Goal: Task Accomplishment & Management: Use online tool/utility

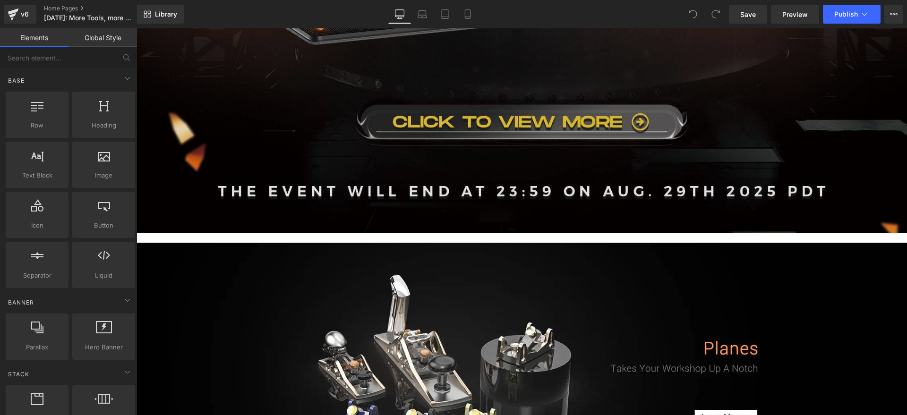
scroll to position [709, 0]
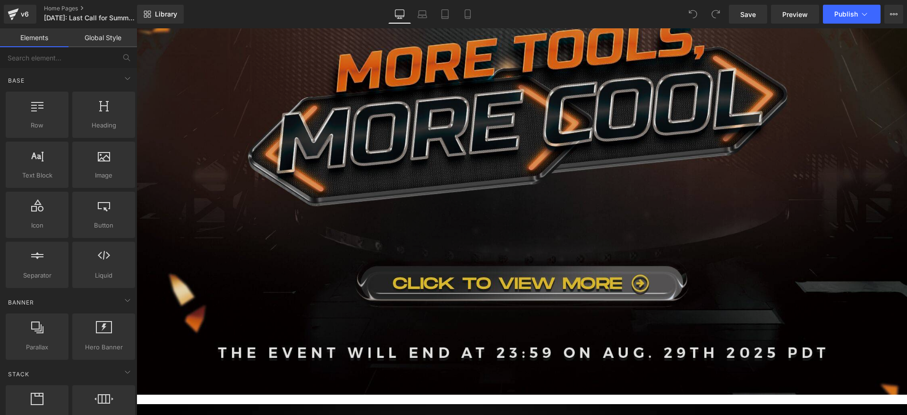
scroll to position [650, 0]
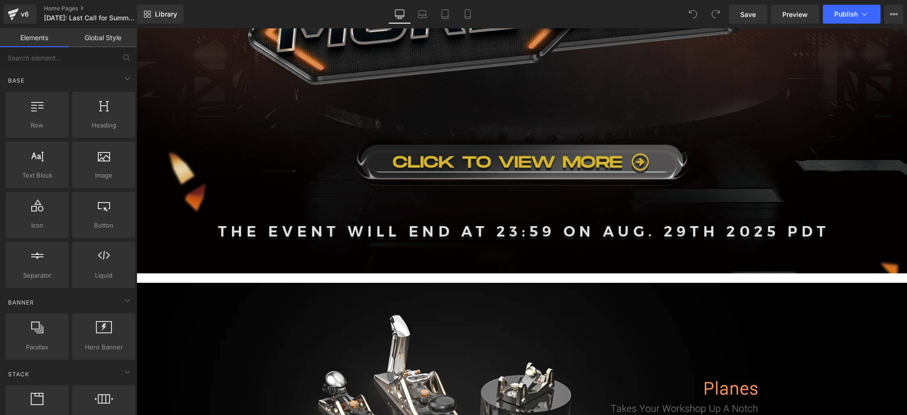
click at [386, 168] on img at bounding box center [522, 48] width 771 height 451
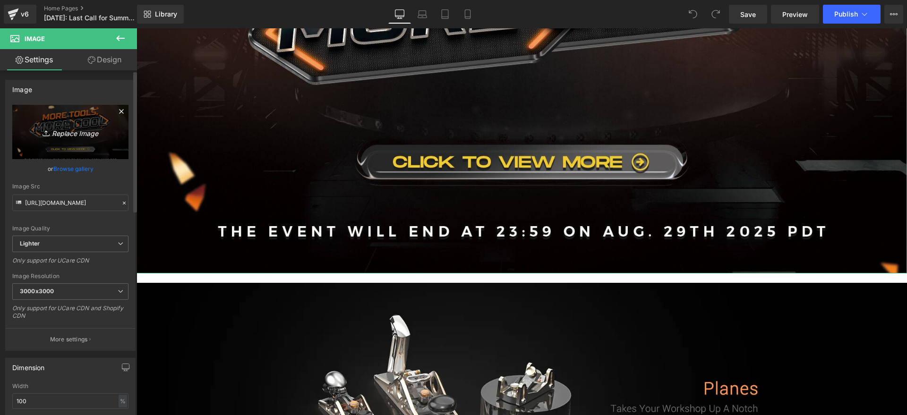
click at [60, 131] on icon "Replace Image" at bounding box center [71, 132] width 76 height 12
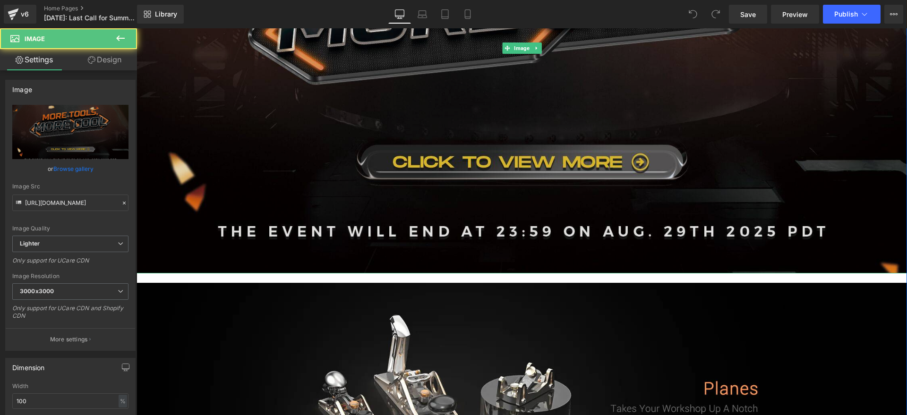
click at [443, 205] on img at bounding box center [522, 48] width 771 height 451
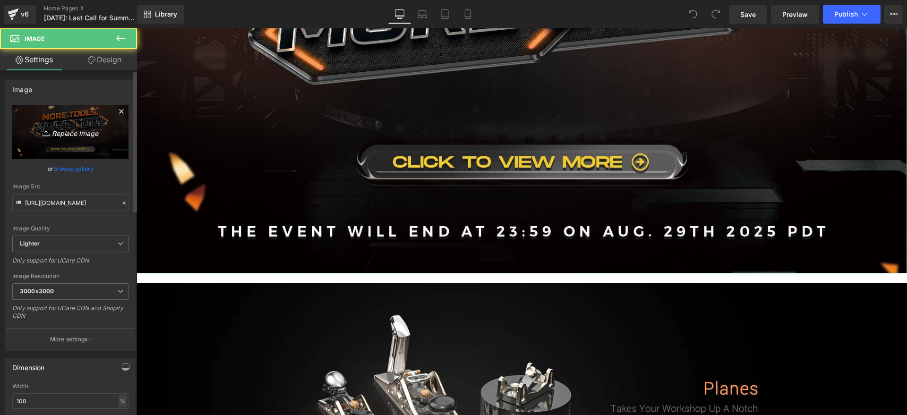
click at [85, 140] on link "Replace Image" at bounding box center [70, 132] width 116 height 54
type input "C:\fakepath\32a773234ef732298e44a69c2eb391a0.jpg"
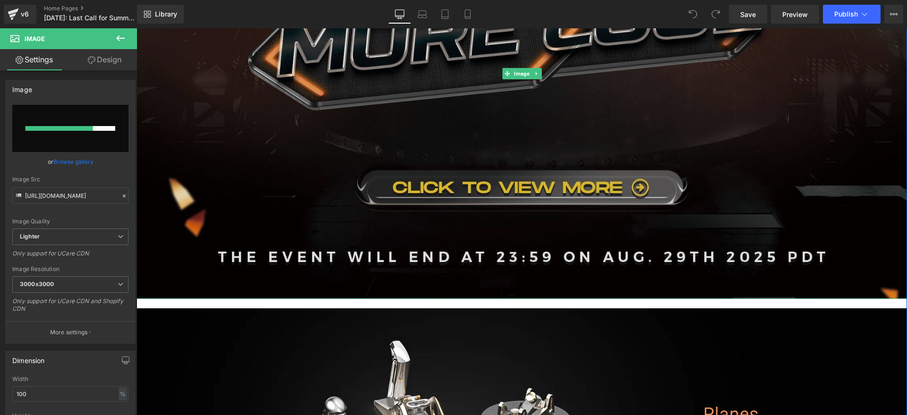
scroll to position [532, 0]
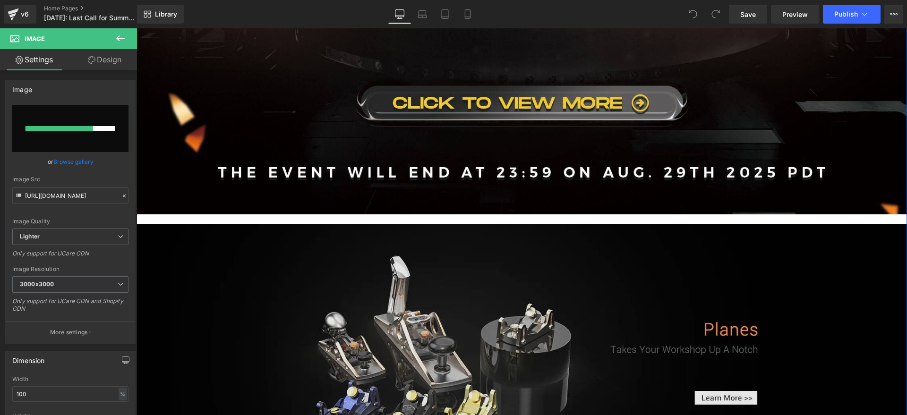
click at [361, 270] on img at bounding box center [522, 354] width 771 height 261
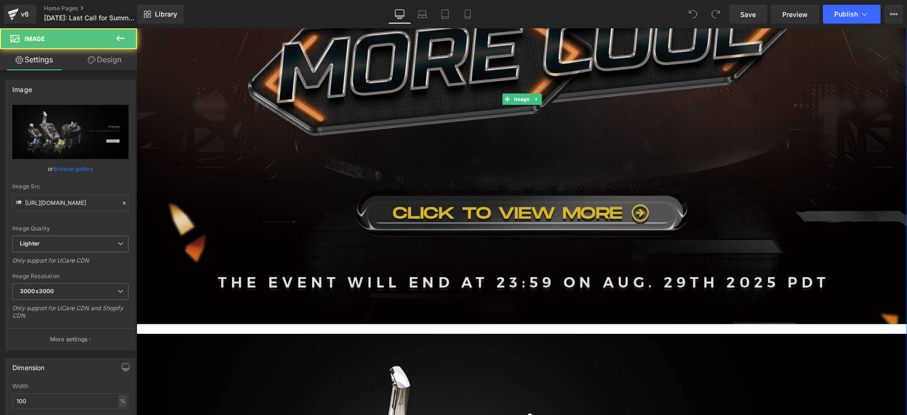
scroll to position [591, 0]
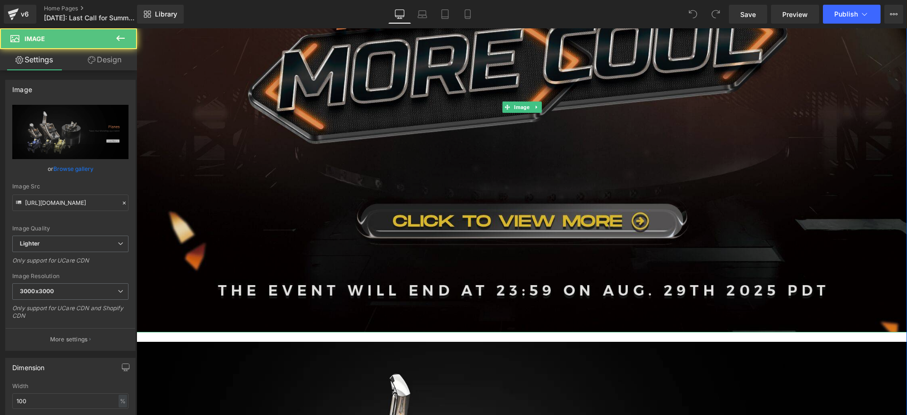
click at [373, 208] on img at bounding box center [522, 107] width 771 height 451
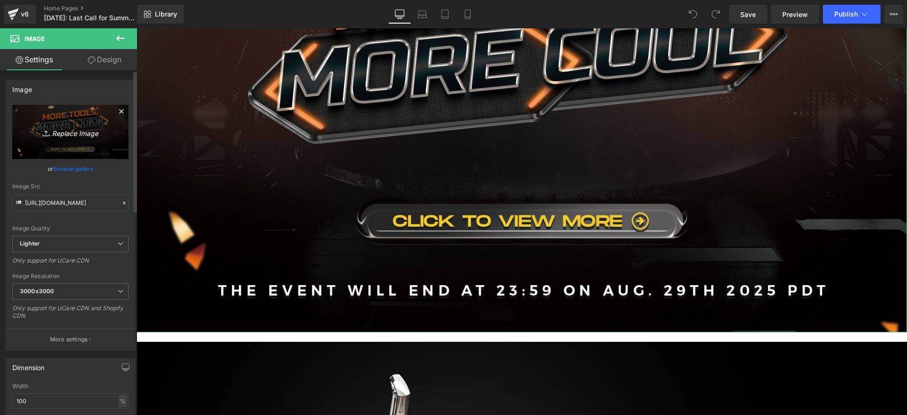
click at [91, 135] on icon "Replace Image" at bounding box center [71, 132] width 76 height 12
type input "C:\fakepath\32a773234ef732298e44a69c2eb391a0.jpg"
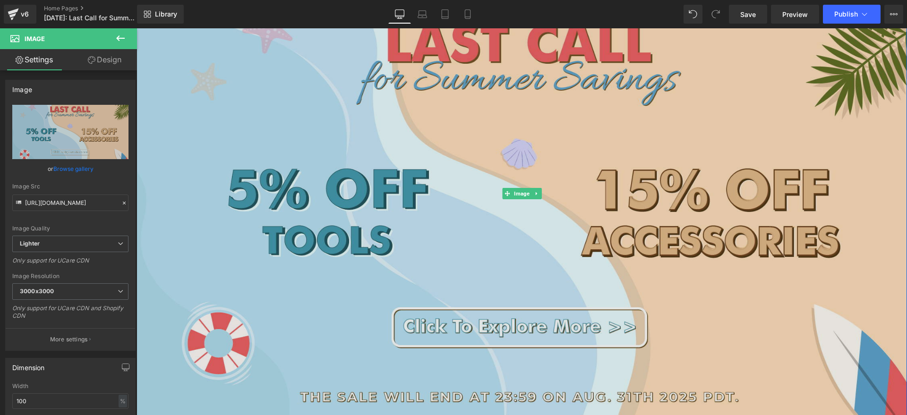
scroll to position [413, 0]
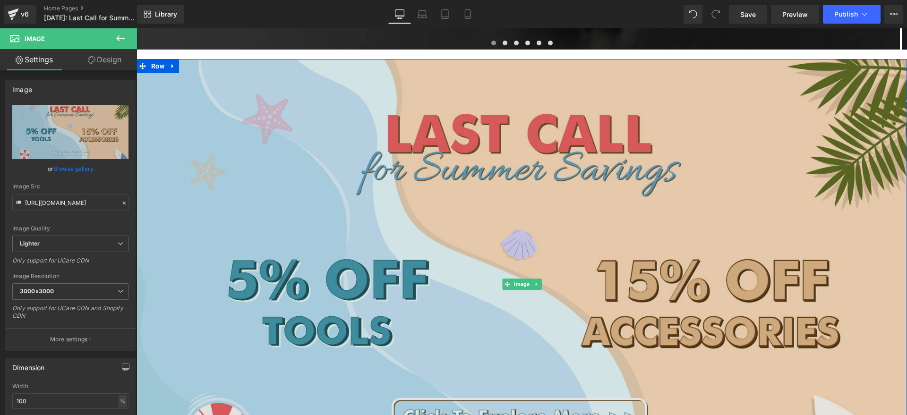
click at [369, 235] on img at bounding box center [522, 284] width 771 height 451
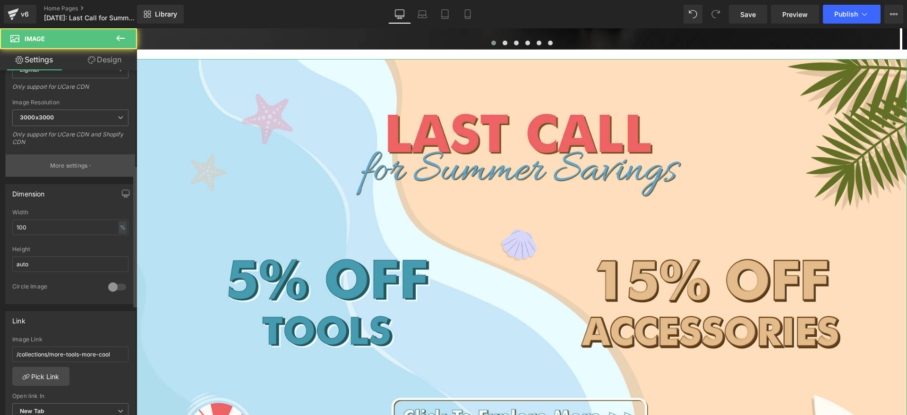
scroll to position [236, 0]
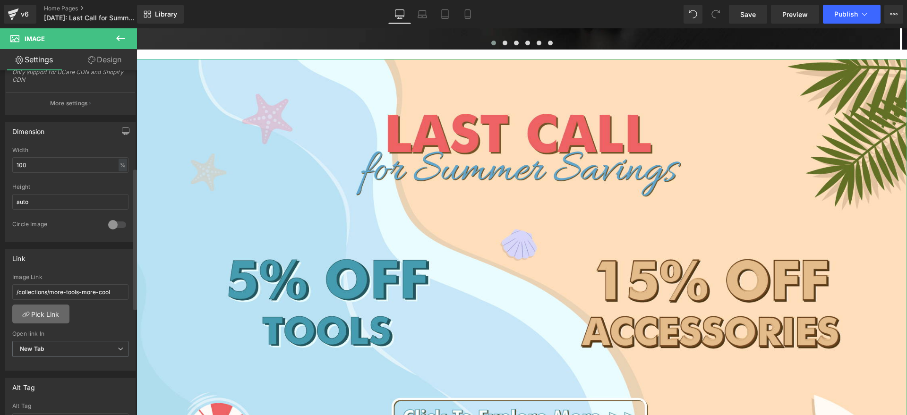
click at [46, 308] on link "Pick Link" at bounding box center [40, 314] width 57 height 19
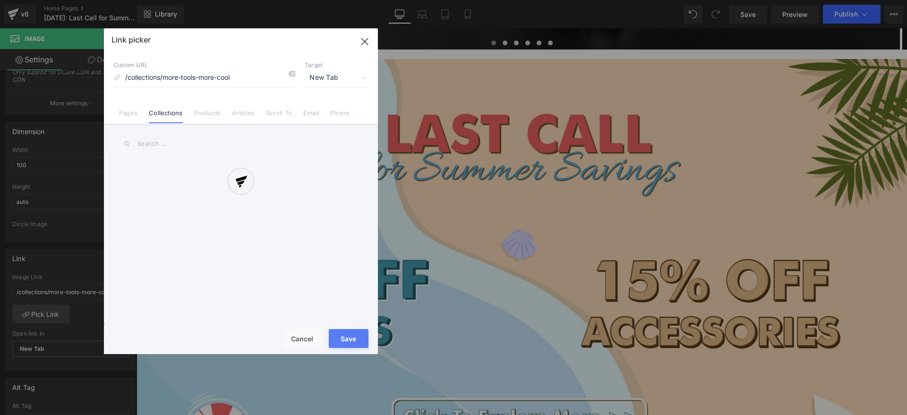
click at [170, 142] on div at bounding box center [241, 191] width 274 height 326
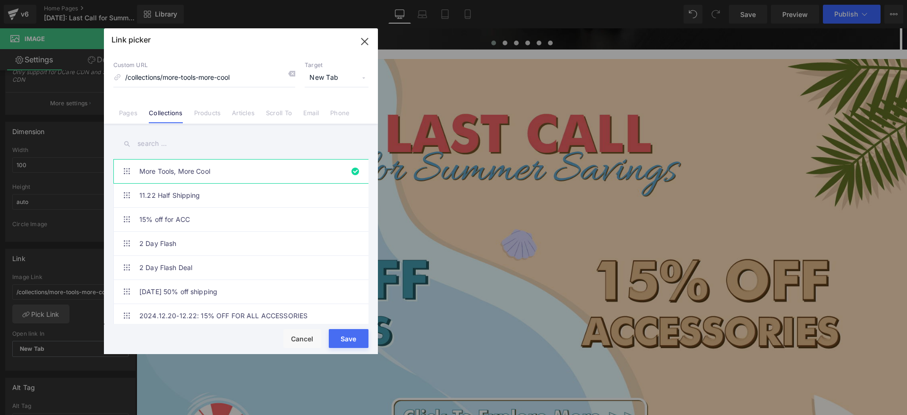
click at [161, 138] on input "text" at bounding box center [240, 143] width 255 height 21
paste input "Last Call for Summer Savings"
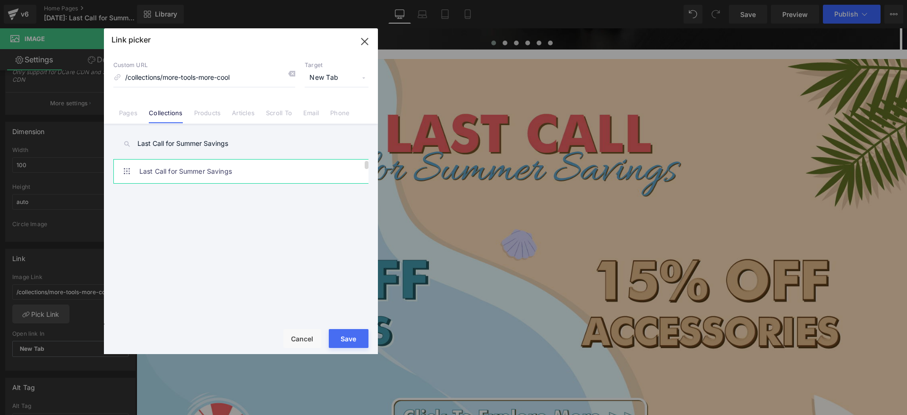
type input "Last Call for Summer Savings"
click at [190, 164] on link "Last Call for Summer Savings" at bounding box center [243, 172] width 208 height 24
click at [341, 333] on button "Save" at bounding box center [349, 338] width 40 height 19
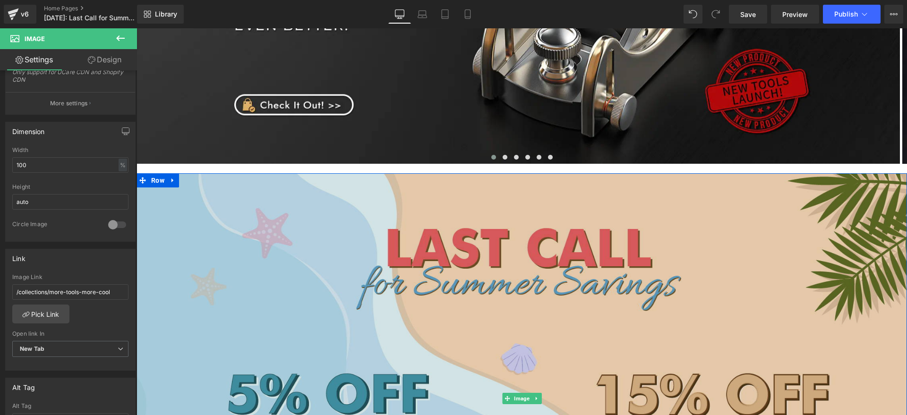
scroll to position [295, 0]
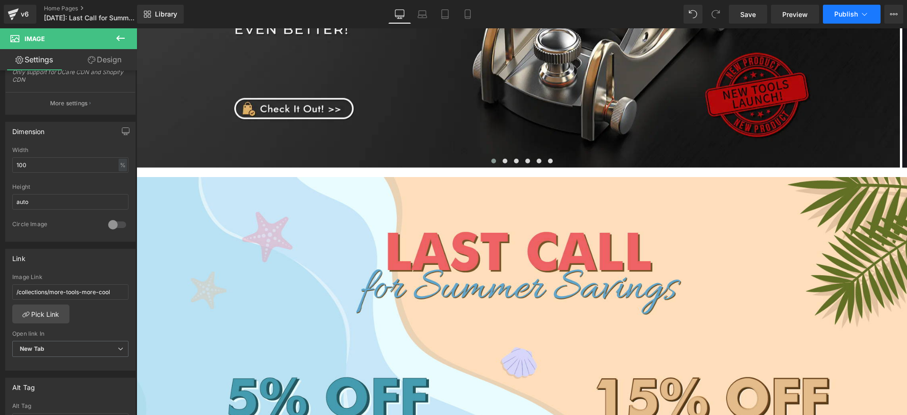
click at [859, 13] on button "Publish" at bounding box center [852, 14] width 58 height 19
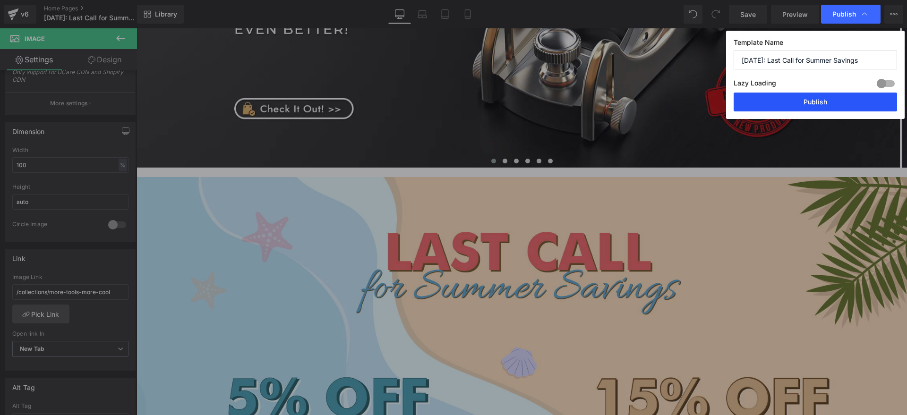
click at [838, 105] on button "Publish" at bounding box center [816, 102] width 164 height 19
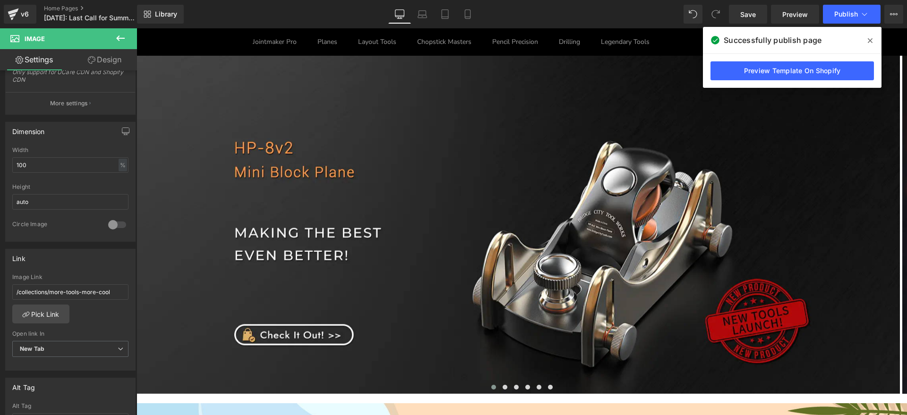
scroll to position [0, 0]
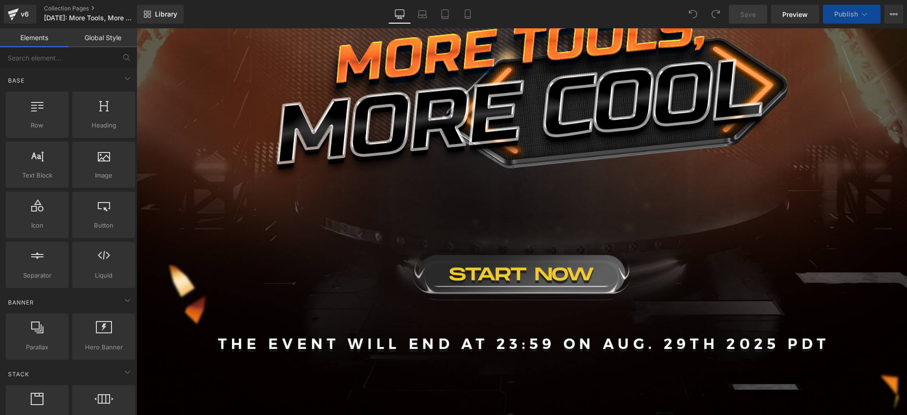
scroll to position [139, 0]
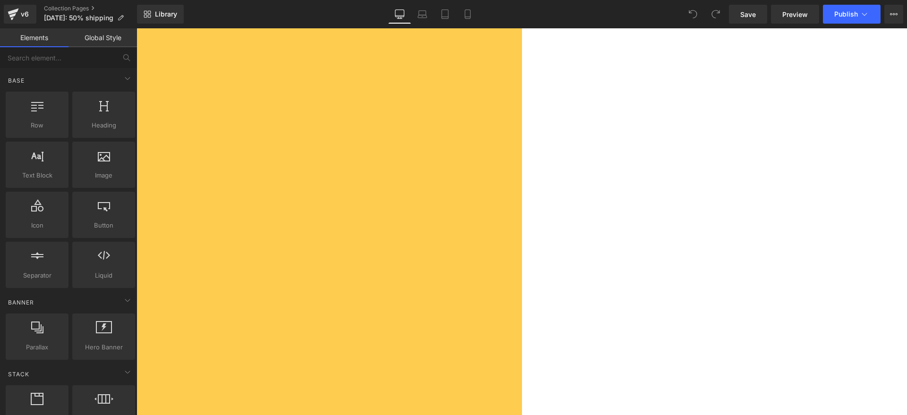
scroll to position [168, 0]
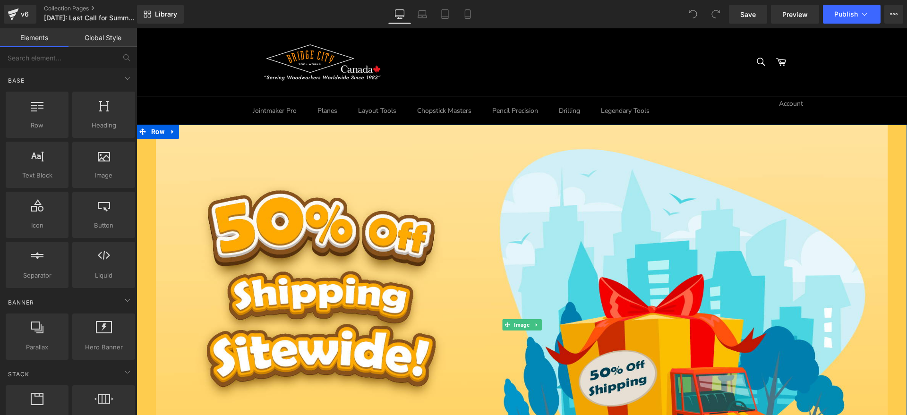
click at [147, 176] on div at bounding box center [522, 325] width 771 height 429
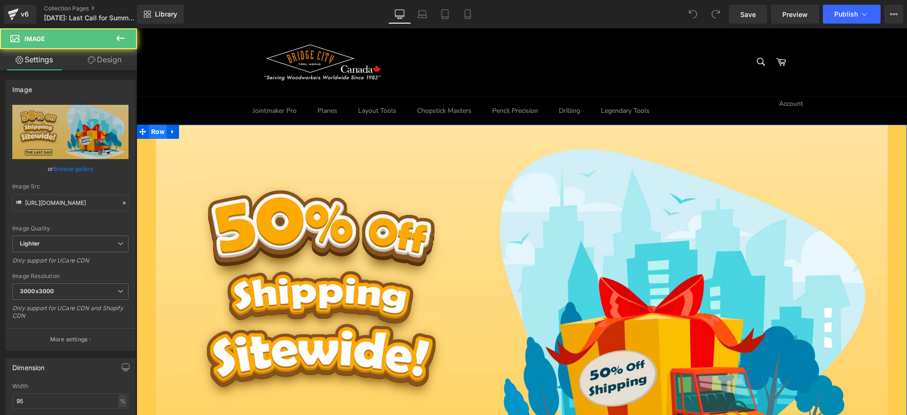
click at [153, 131] on span "Row" at bounding box center [158, 132] width 18 height 14
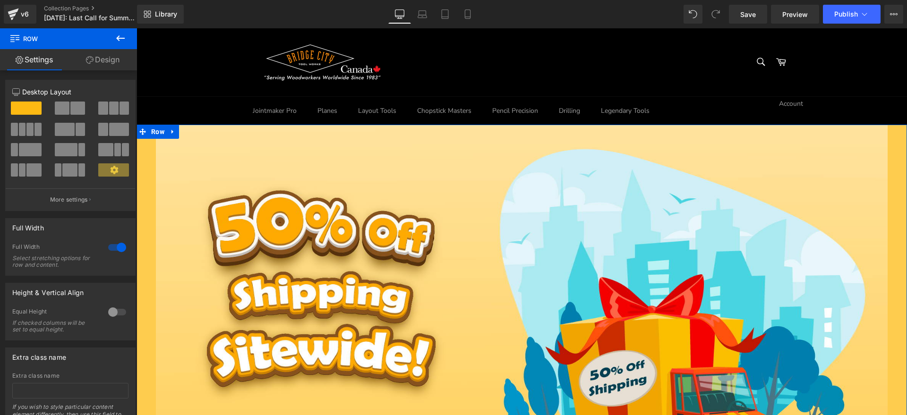
click at [115, 64] on link "Design" at bounding box center [103, 59] width 69 height 21
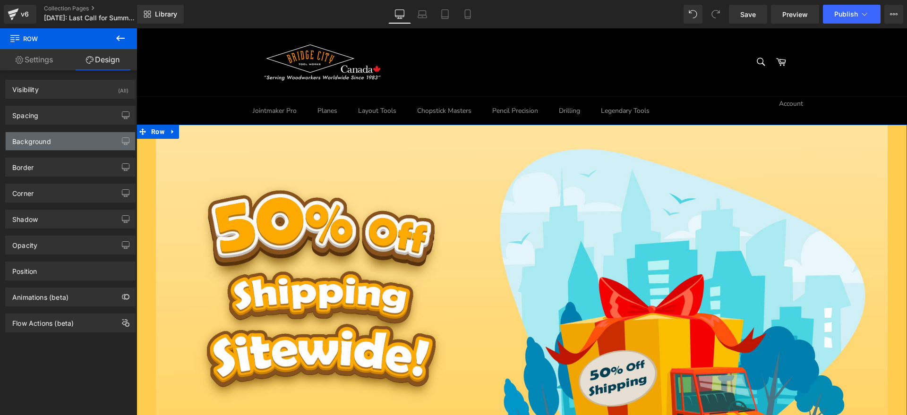
click at [65, 134] on div "Background" at bounding box center [70, 141] width 129 height 18
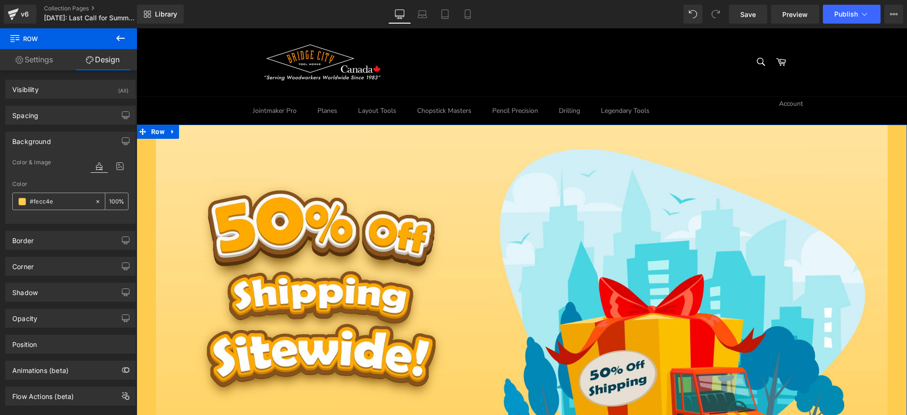
click at [77, 199] on input "#fecc4e" at bounding box center [60, 202] width 60 height 10
paste input "FFDEBB"
type input "#FFDEBB"
drag, startPoint x: 75, startPoint y: 202, endPoint x: 10, endPoint y: 205, distance: 65.3
click at [12, 205] on div "Color & Image color Color #FFDEBB 100 % Image Replace Image Upload image or Bro…" at bounding box center [70, 190] width 129 height 67
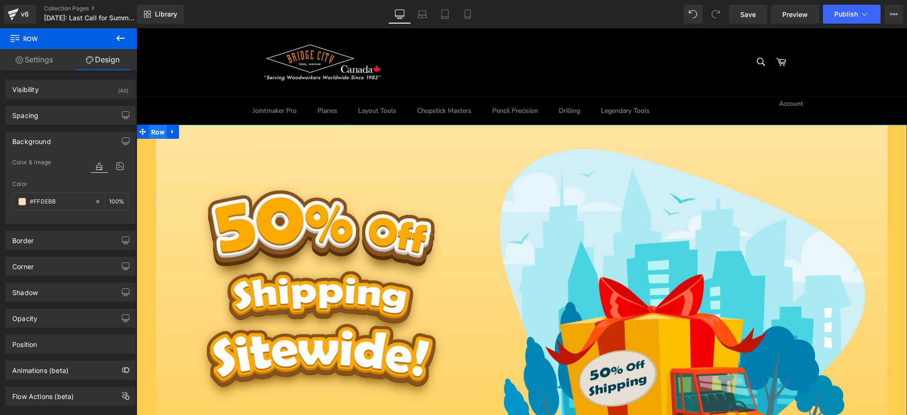
click at [149, 135] on span "Row" at bounding box center [158, 132] width 18 height 14
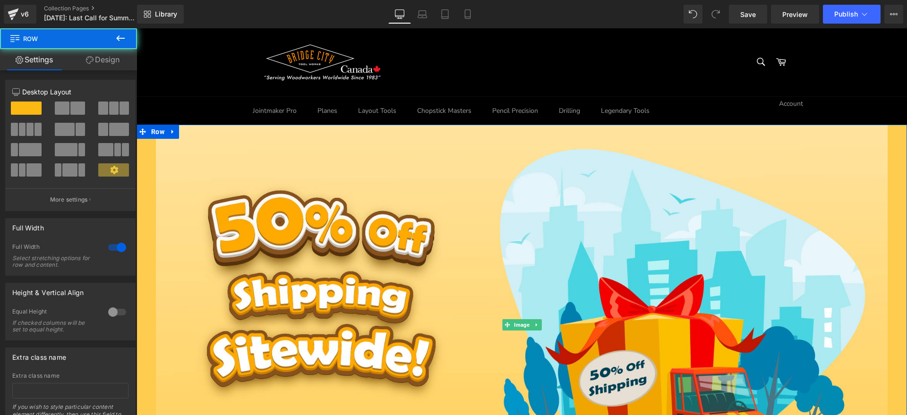
click at [144, 146] on div at bounding box center [522, 325] width 771 height 429
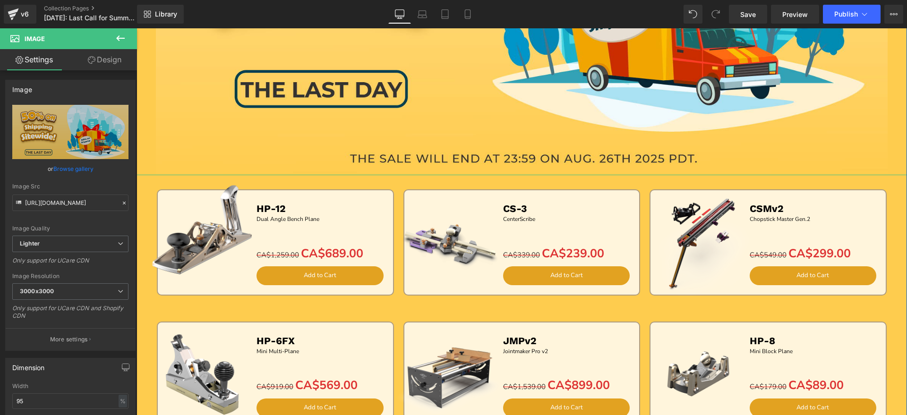
scroll to position [473, 0]
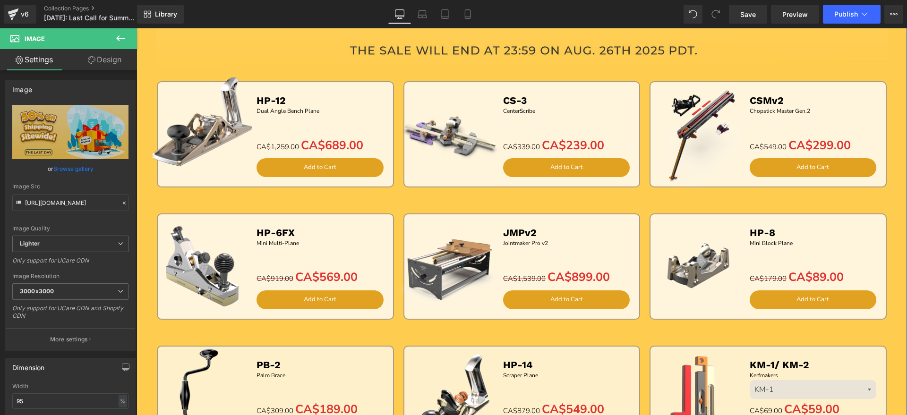
click at [144, 88] on img at bounding box center [203, 123] width 118 height 118
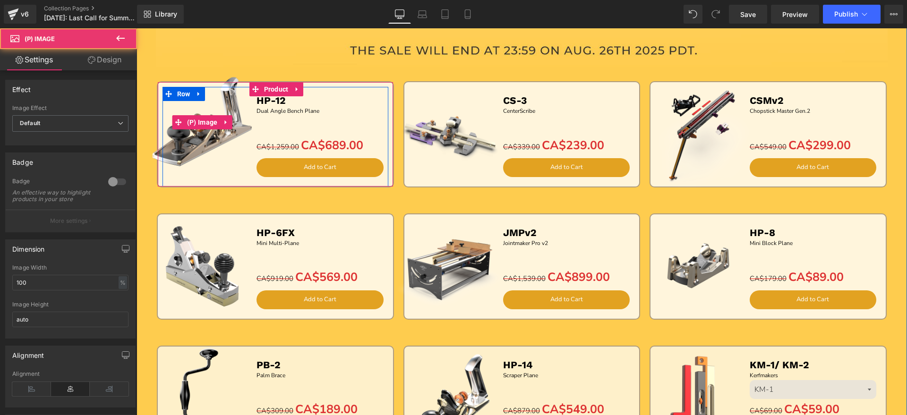
click at [144, 102] on img at bounding box center [203, 123] width 118 height 118
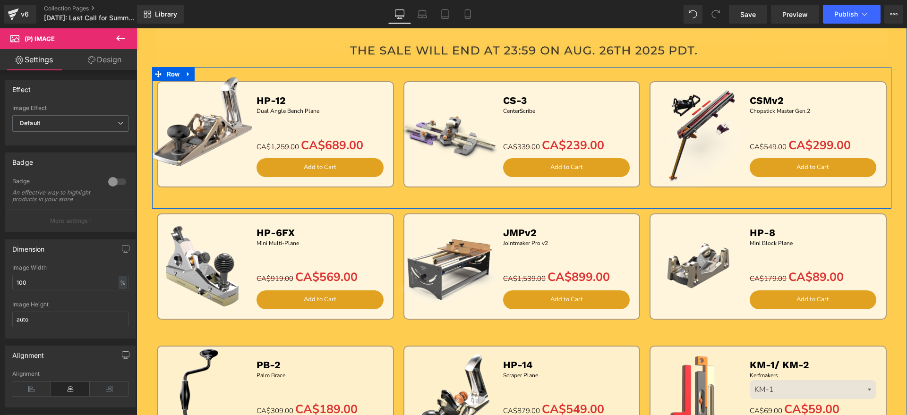
click at [152, 193] on div at bounding box center [153, 138] width 2 height 142
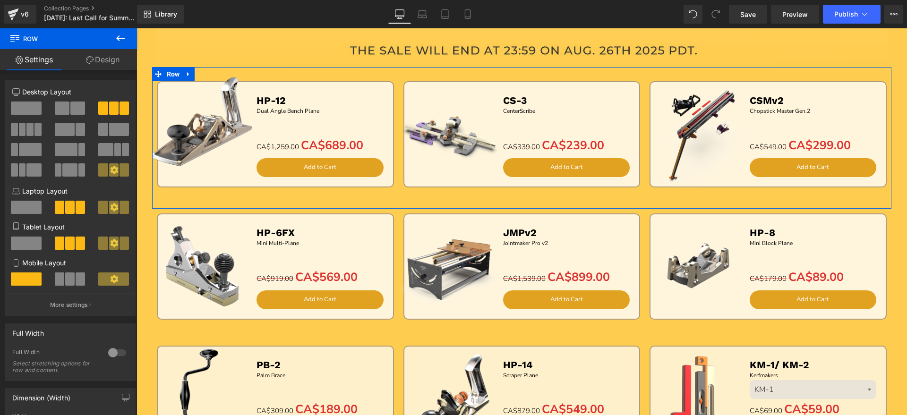
click at [118, 54] on link "Design" at bounding box center [103, 59] width 69 height 21
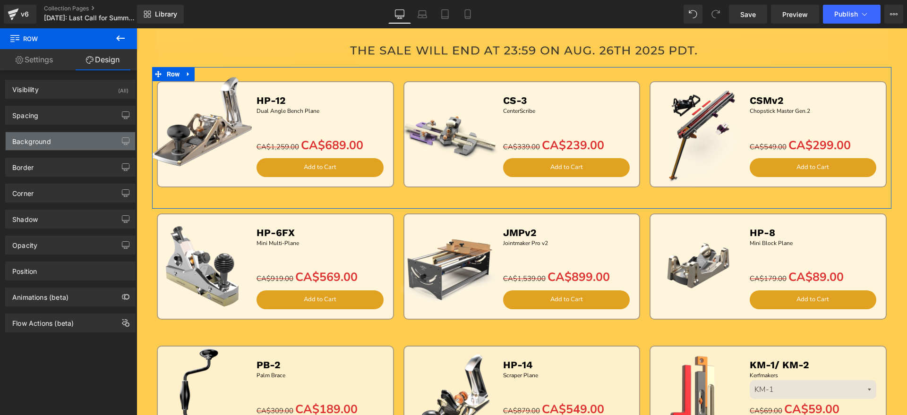
click at [67, 140] on div "Background" at bounding box center [70, 141] width 129 height 18
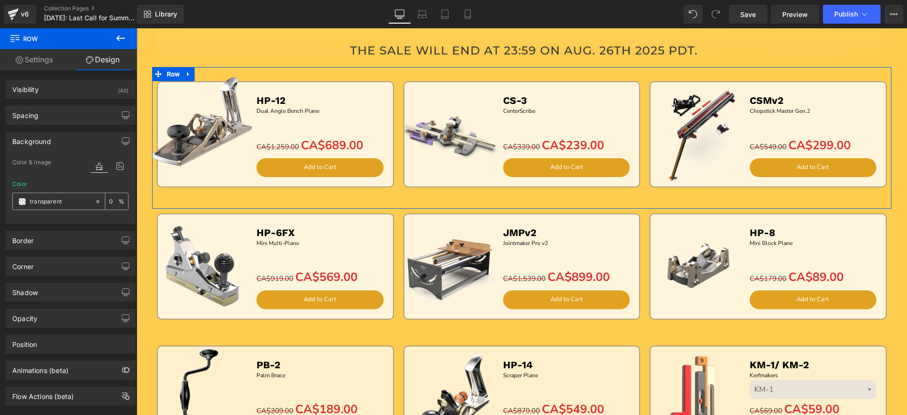
click at [71, 203] on input "transparent" at bounding box center [60, 202] width 60 height 10
paste input "#FFDEBB"
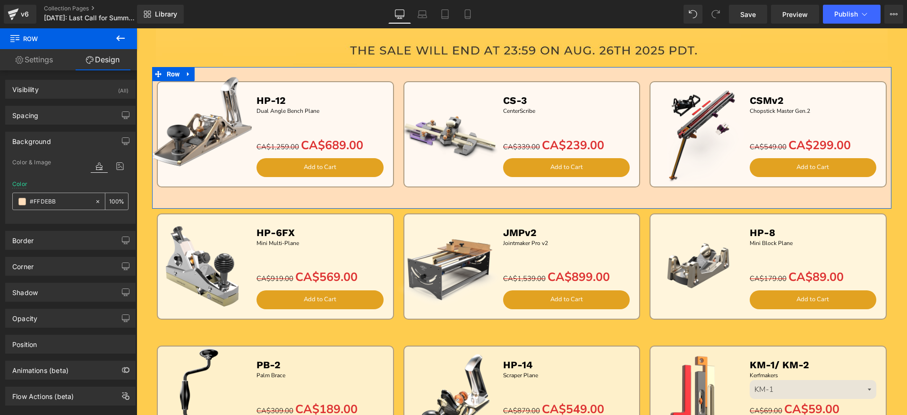
type input "#FFDEBB"
click at [95, 199] on icon at bounding box center [98, 201] width 7 height 7
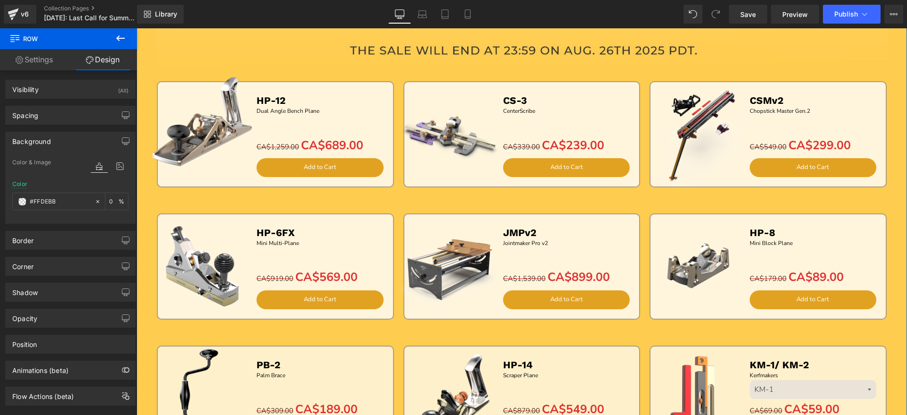
click at [141, 200] on div "Image Sale Off (P) Image HP-12 Text Block Dual Angle Bench Plane Text Block Sep…" at bounding box center [522, 181] width 771 height 1031
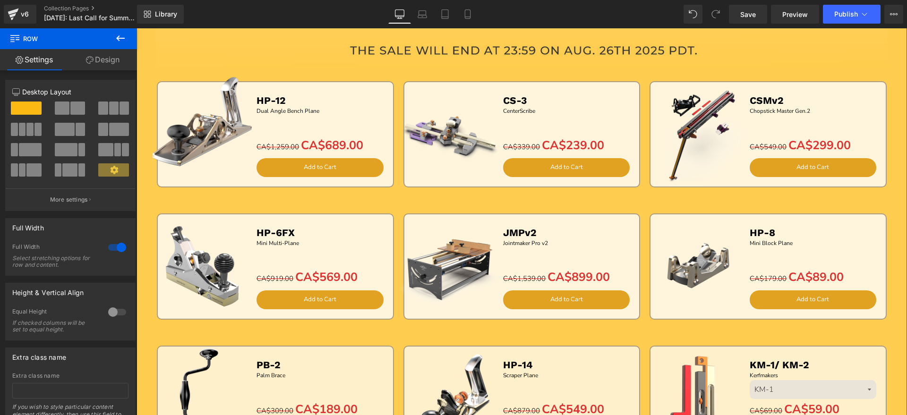
click at [100, 64] on link "Design" at bounding box center [103, 59] width 69 height 21
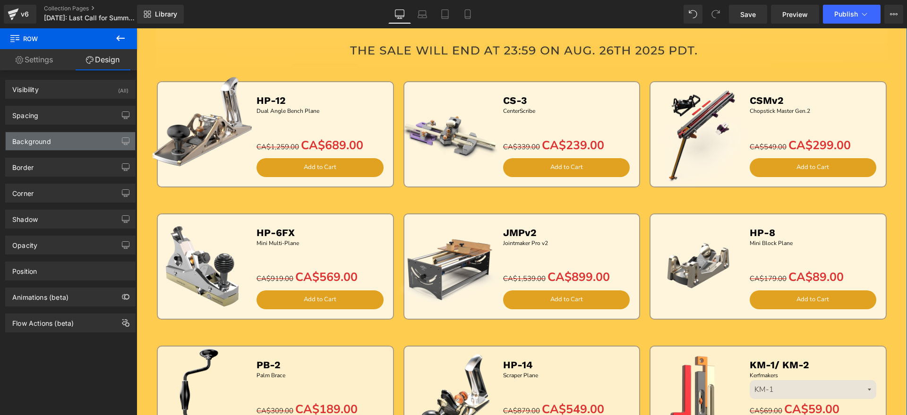
click at [63, 146] on div "Background" at bounding box center [70, 141] width 129 height 18
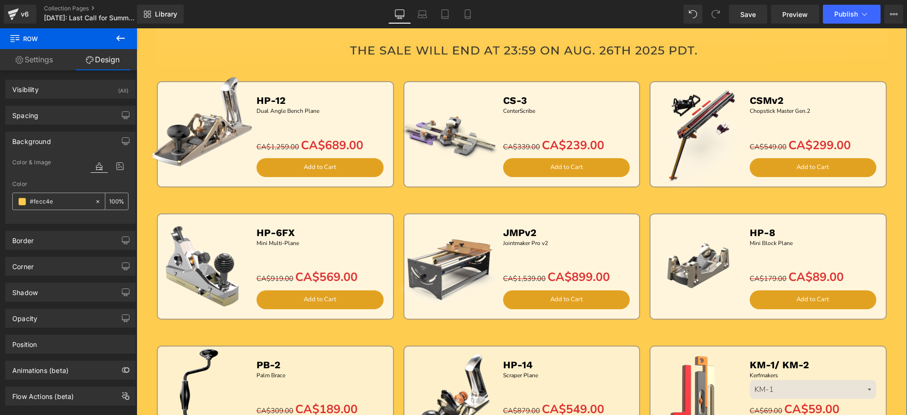
click at [67, 204] on input "#fecc4e" at bounding box center [60, 202] width 60 height 10
paste input "FFDEBB"
type input "#FFDEBB"
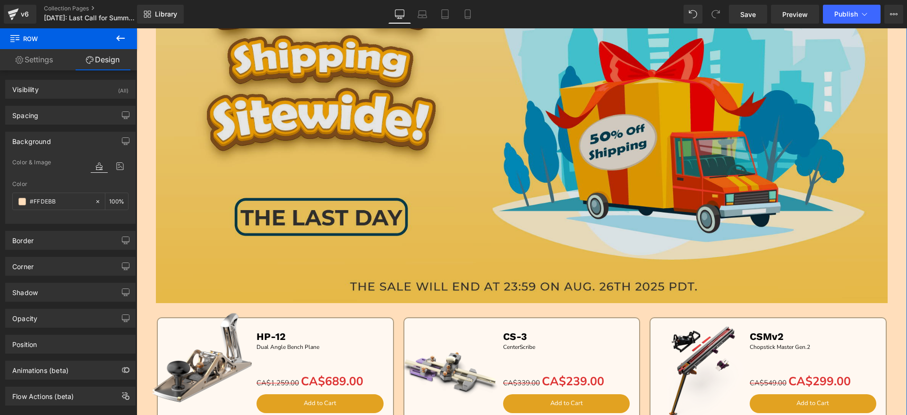
scroll to position [59, 0]
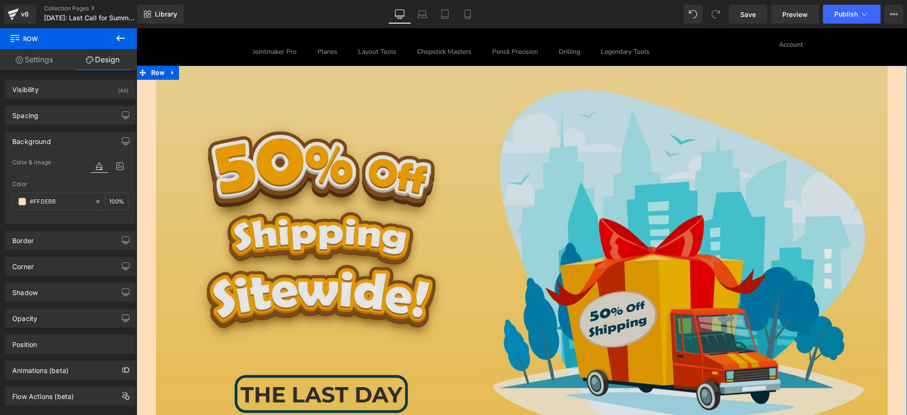
click at [383, 235] on img at bounding box center [522, 266] width 732 height 429
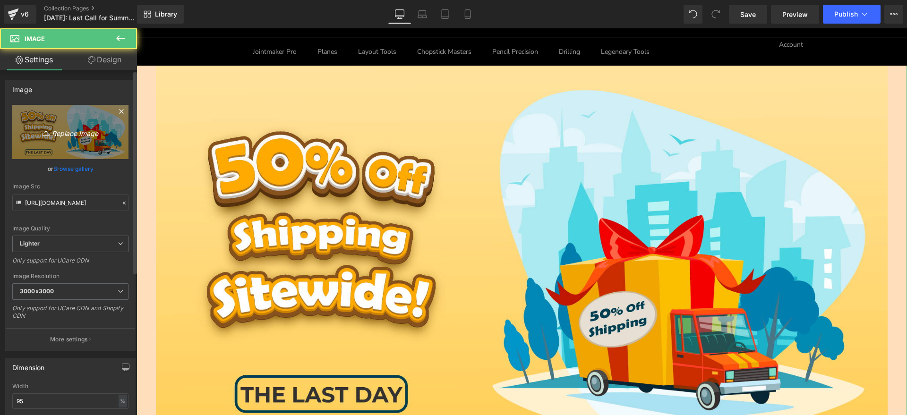
click at [86, 136] on icon "Replace Image" at bounding box center [71, 132] width 76 height 12
type input "C:\fakepath\edm-(5)_10.jpg"
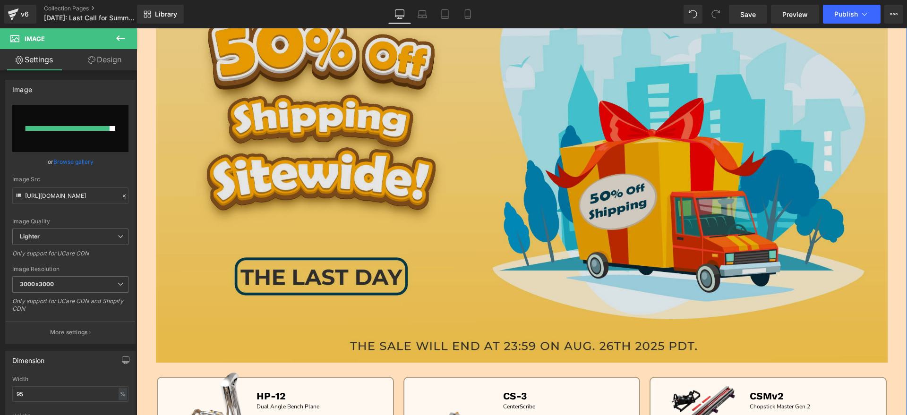
scroll to position [177, 0]
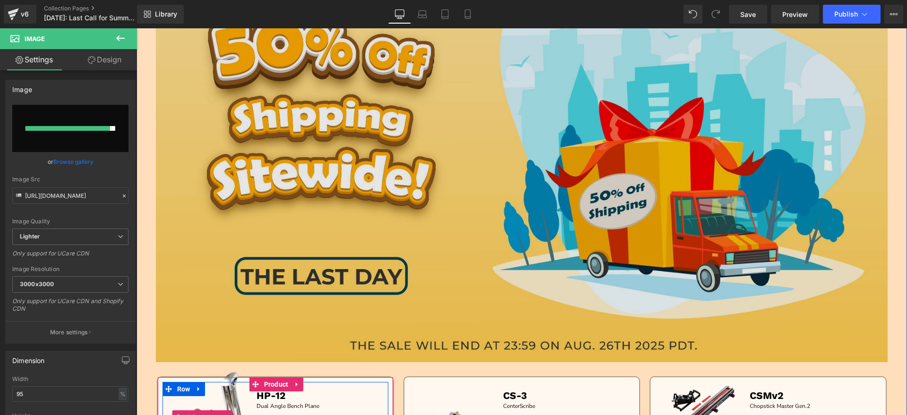
click at [149, 364] on img at bounding box center [203, 418] width 118 height 118
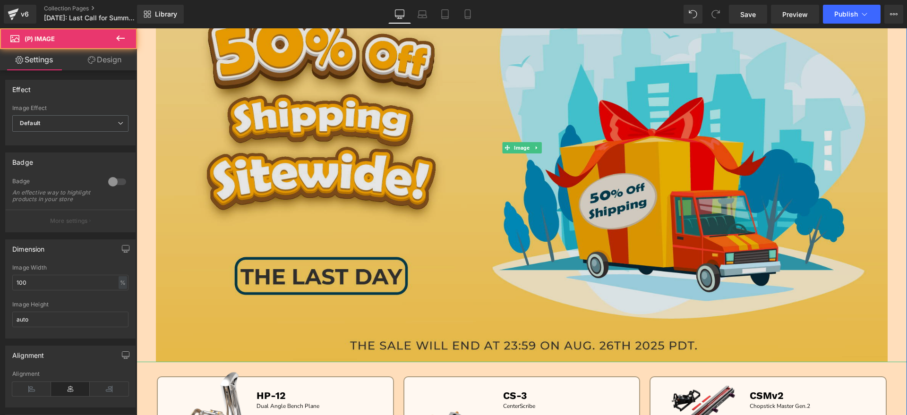
click at [297, 222] on img at bounding box center [522, 147] width 732 height 429
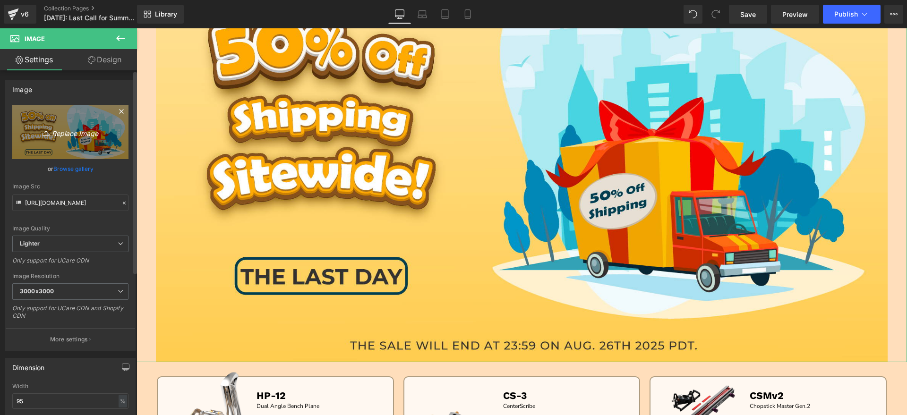
click at [34, 125] on link "Replace Image" at bounding box center [70, 132] width 116 height 54
type input "C:\fakepath\edm-(5)_02.jpg"
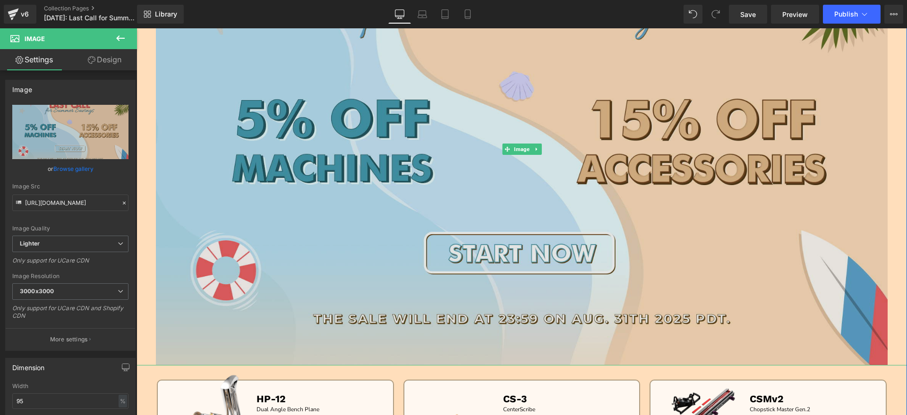
click at [239, 194] on img at bounding box center [522, 149] width 732 height 432
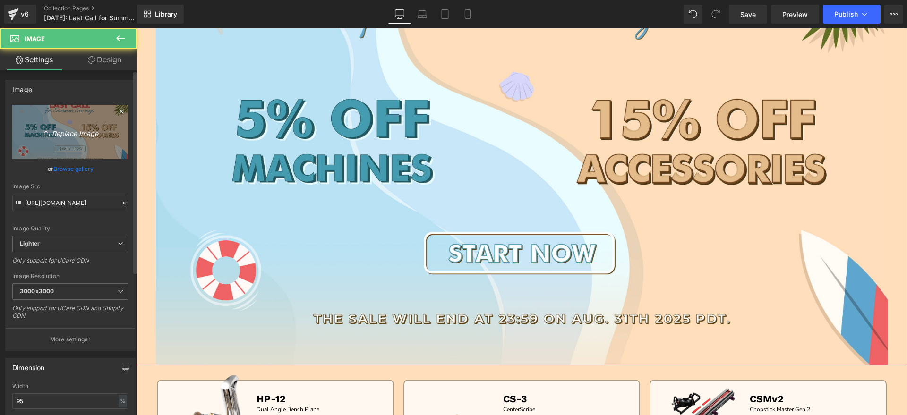
click at [65, 137] on icon "Replace Image" at bounding box center [71, 132] width 76 height 12
type input "C:\fakepath\edm-(5)_10.jpg"
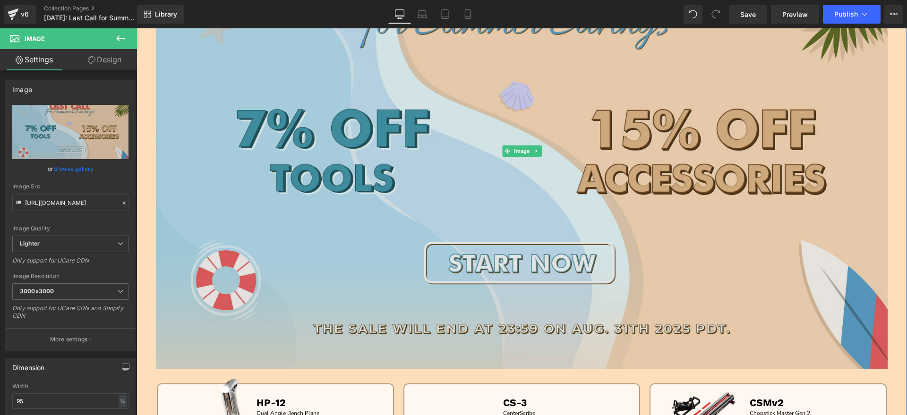
click at [483, 195] on img at bounding box center [522, 151] width 732 height 436
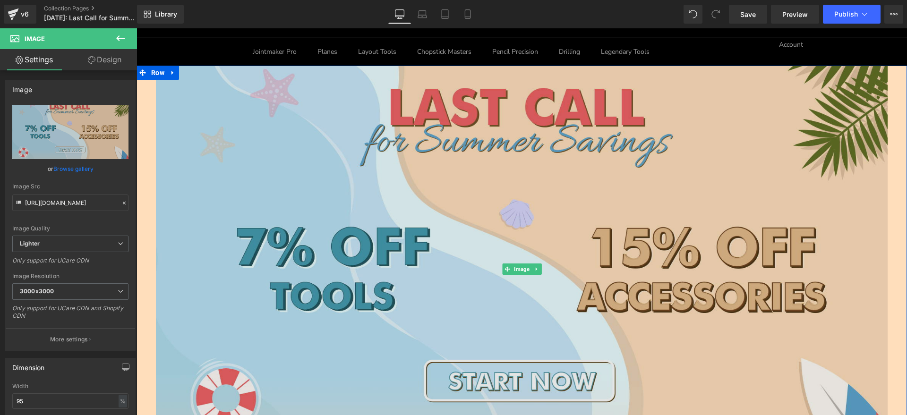
scroll to position [118, 0]
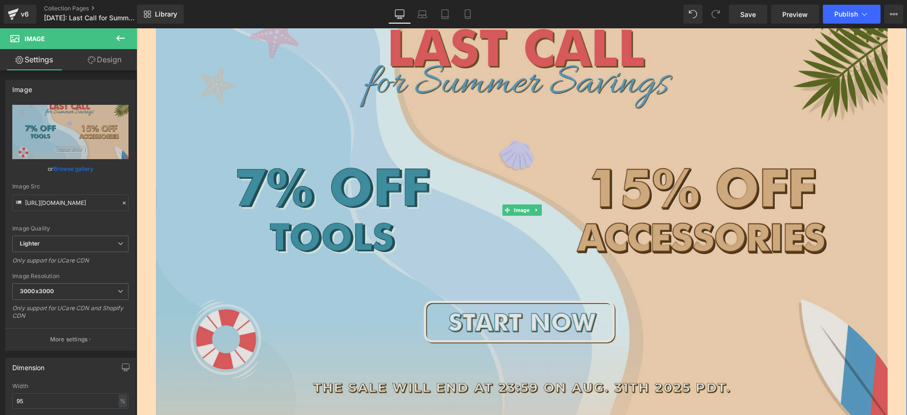
click at [291, 214] on img at bounding box center [522, 210] width 732 height 436
click at [542, 152] on img at bounding box center [522, 210] width 732 height 436
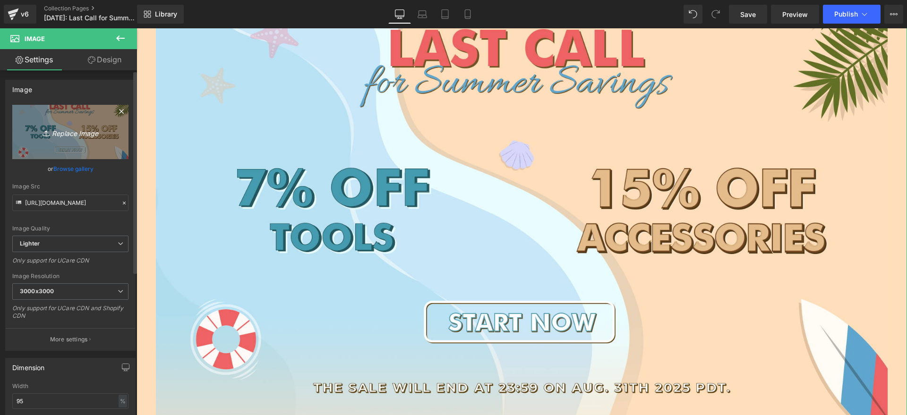
click at [90, 135] on icon "Replace Image" at bounding box center [71, 132] width 76 height 12
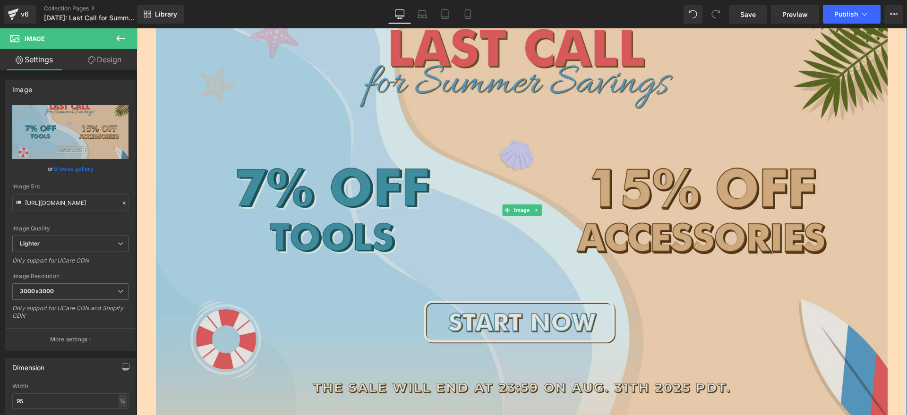
click at [534, 267] on img at bounding box center [522, 210] width 732 height 436
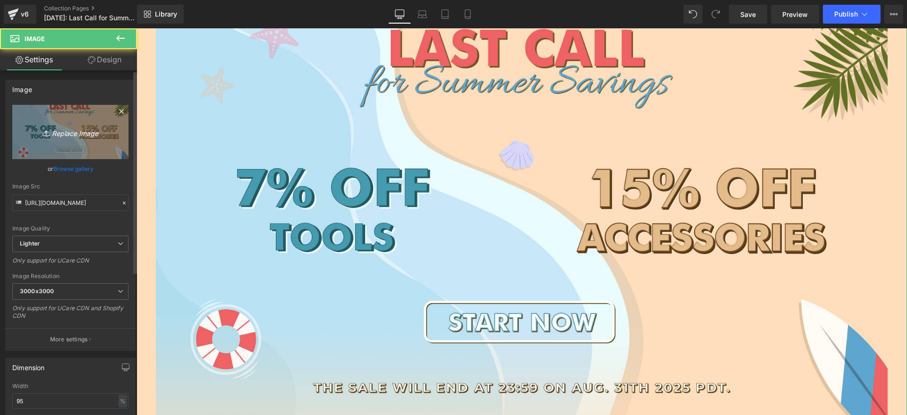
click at [72, 139] on link "Replace Image" at bounding box center [70, 132] width 116 height 54
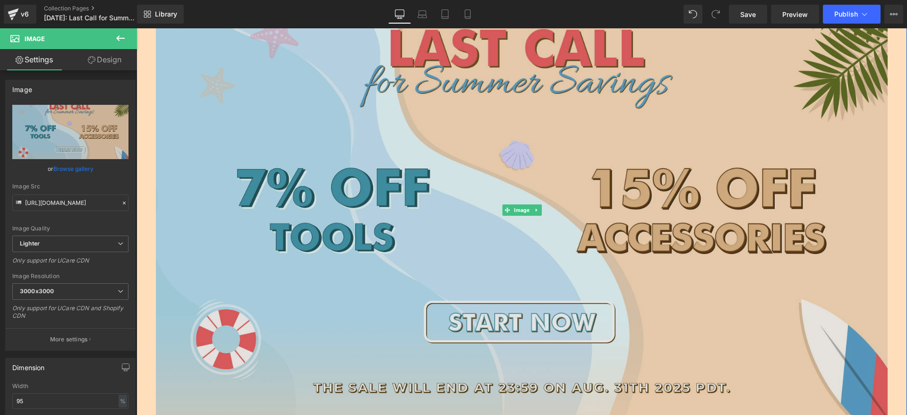
click at [371, 203] on img at bounding box center [522, 210] width 732 height 436
click at [305, 245] on img at bounding box center [522, 210] width 732 height 436
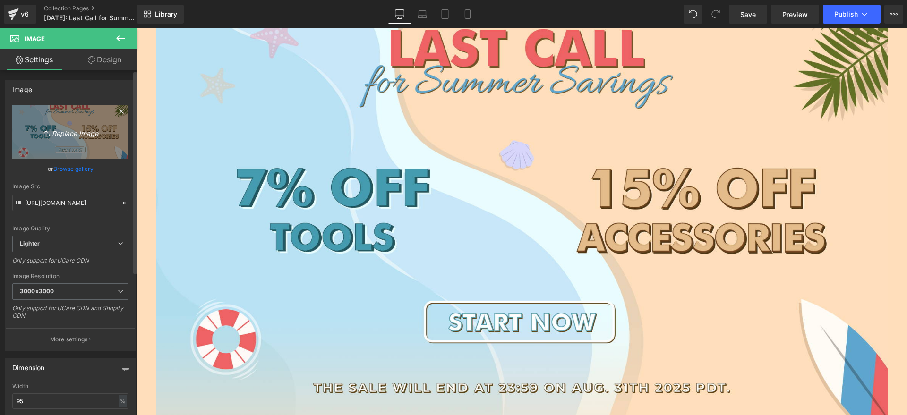
click at [87, 138] on link "Replace Image" at bounding box center [70, 132] width 116 height 54
type input "C:\fakepath\ST_10.jpg"
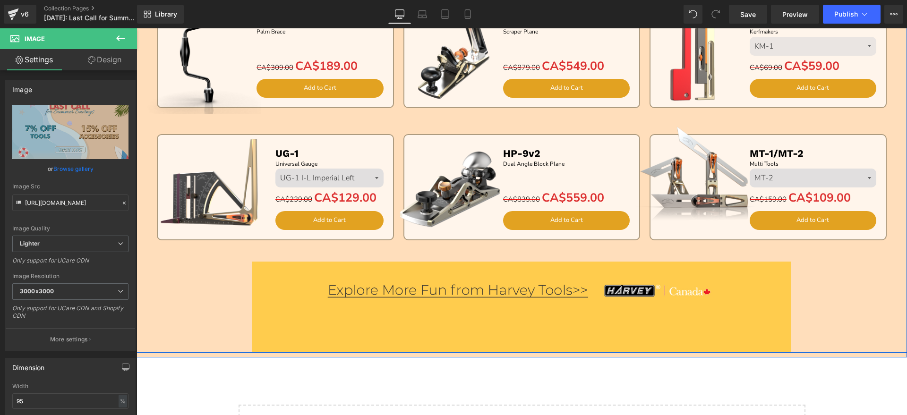
scroll to position [827, 0]
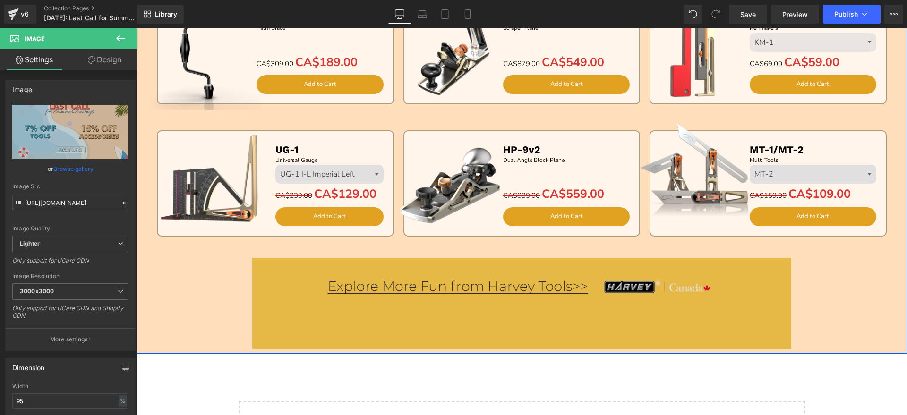
click at [458, 289] on img at bounding box center [522, 304] width 540 height 92
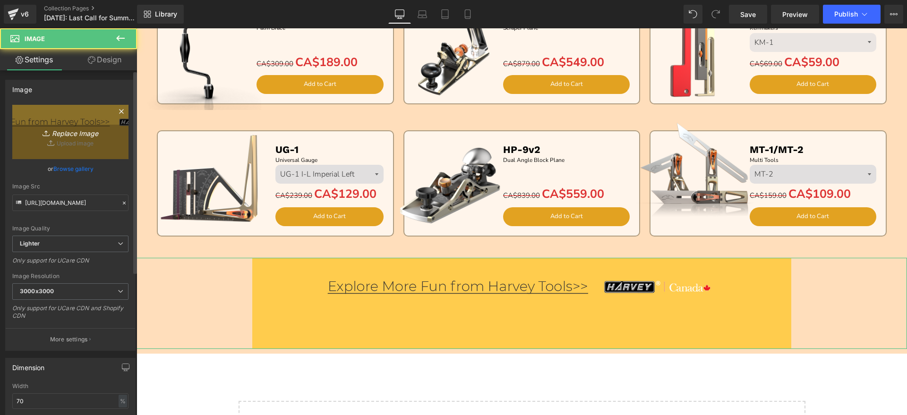
click at [82, 138] on link "Replace Image" at bounding box center [70, 132] width 116 height 54
type input "C:\fakepath\CA_11.jpg"
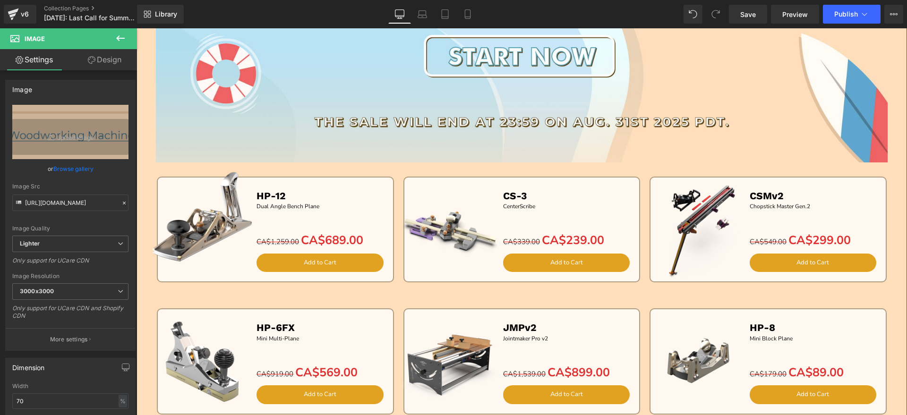
scroll to position [30, 0]
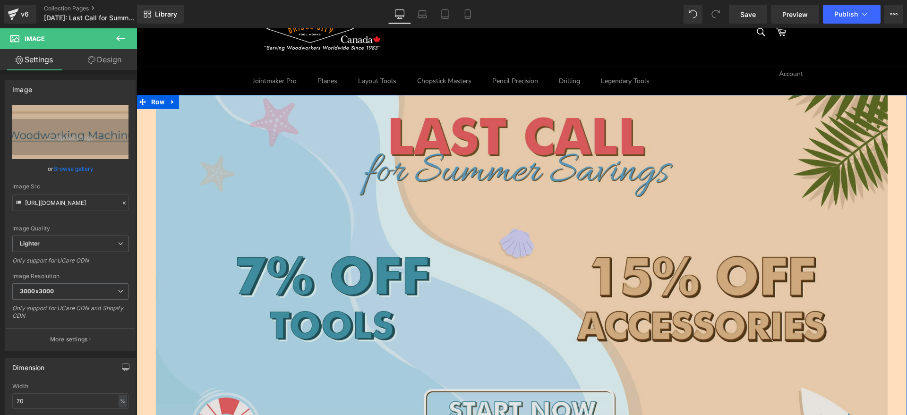
click at [483, 235] on img at bounding box center [522, 299] width 732 height 436
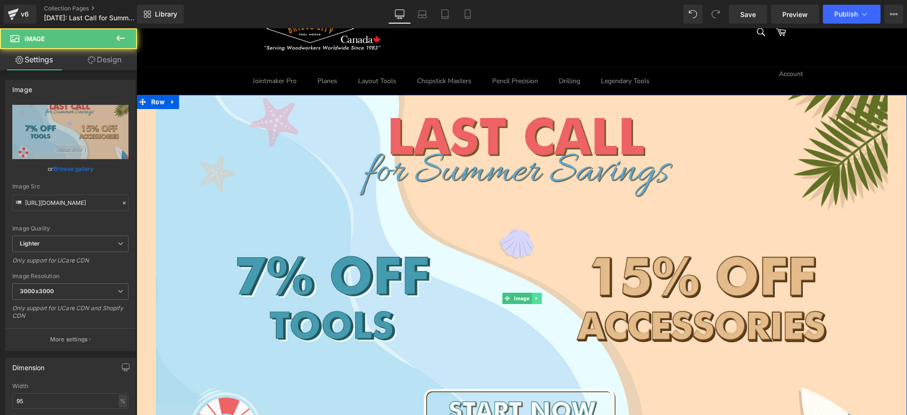
click at [534, 300] on icon at bounding box center [536, 299] width 5 height 6
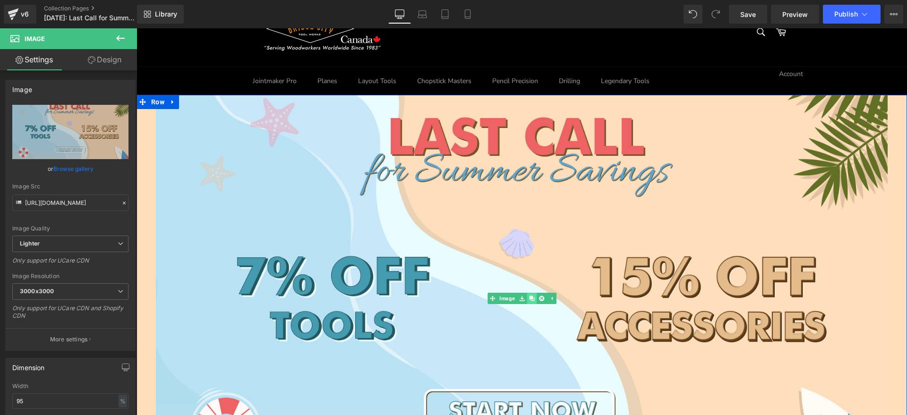
click at [529, 299] on icon at bounding box center [531, 298] width 5 height 5
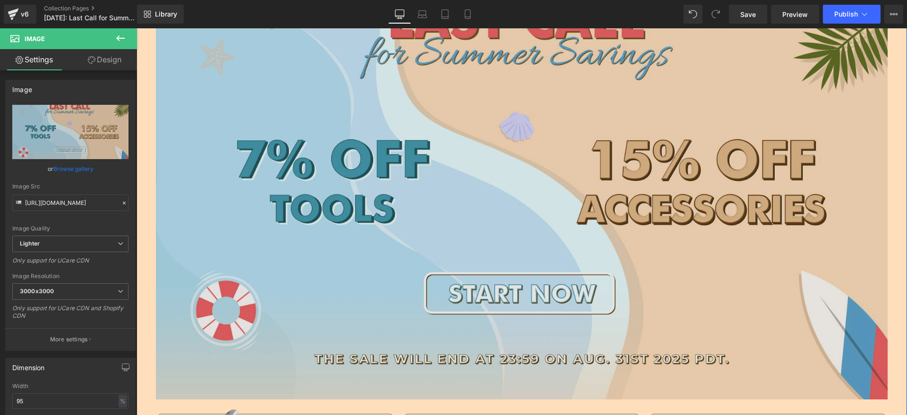
scroll to position [570, 0]
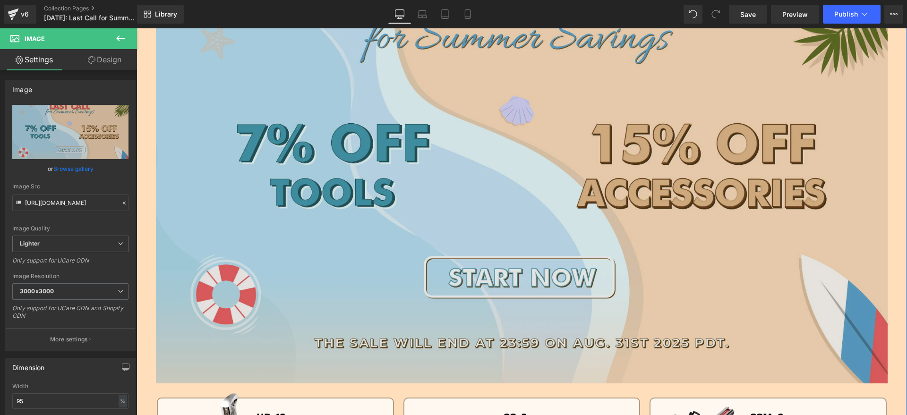
click at [380, 212] on img at bounding box center [522, 166] width 732 height 436
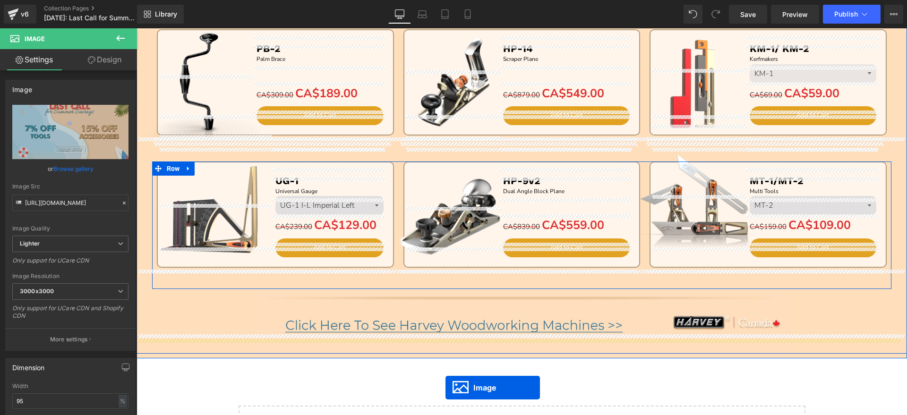
scroll to position [848, 0]
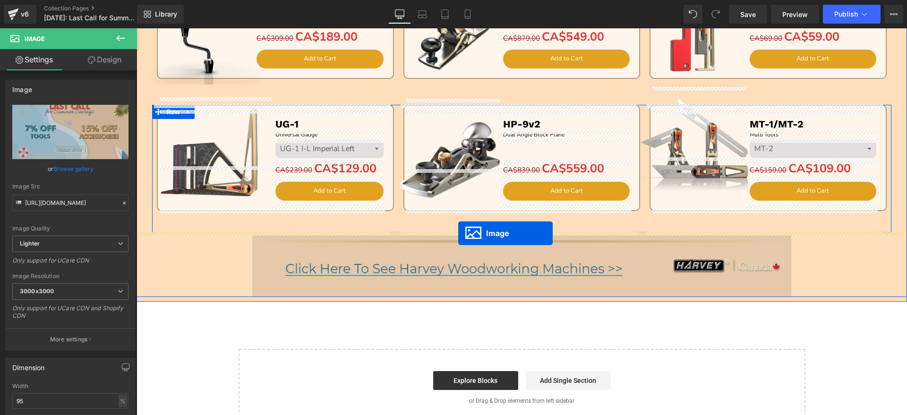
drag, startPoint x: 503, startPoint y: 166, endPoint x: 458, endPoint y: 233, distance: 81.1
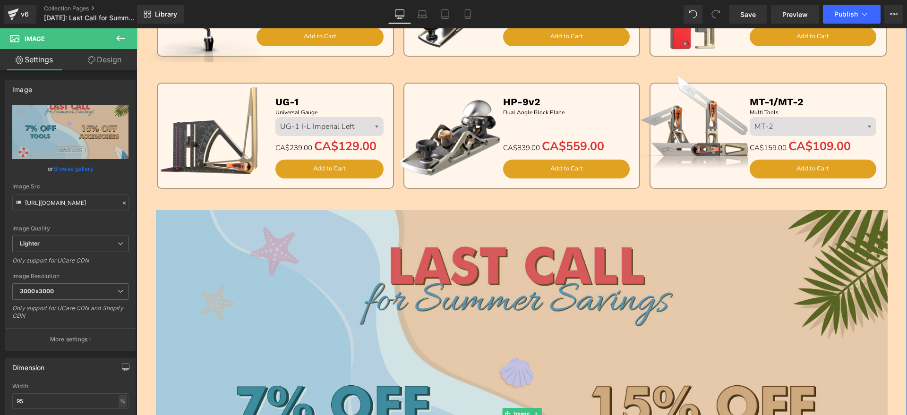
scroll to position [1030, 0]
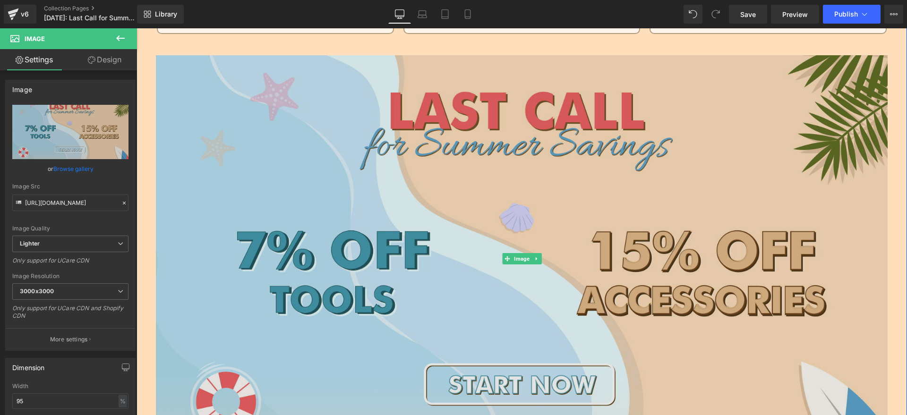
click at [451, 259] on img at bounding box center [522, 273] width 732 height 436
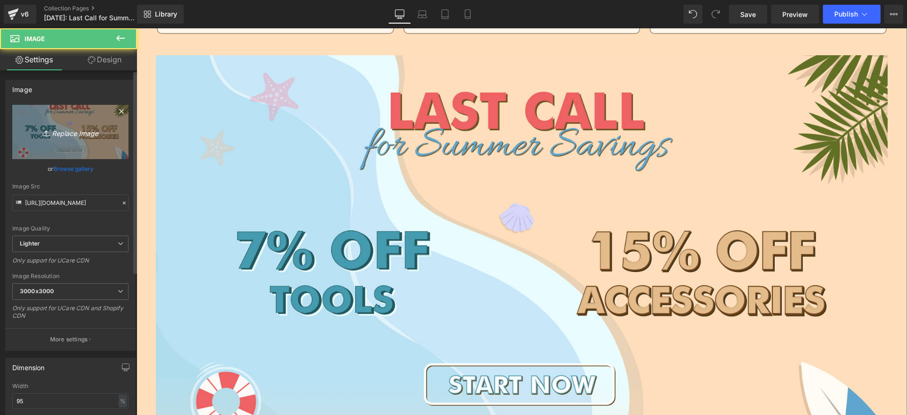
click at [69, 128] on icon "Replace Image" at bounding box center [71, 132] width 76 height 12
type input "C:\fakepath\CA_08.jpg"
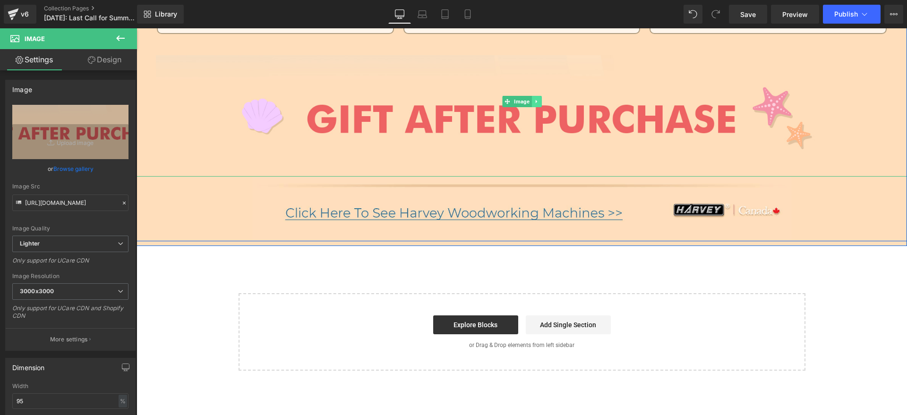
click at [534, 100] on icon at bounding box center [536, 102] width 5 height 6
click at [529, 103] on icon at bounding box center [531, 101] width 5 height 5
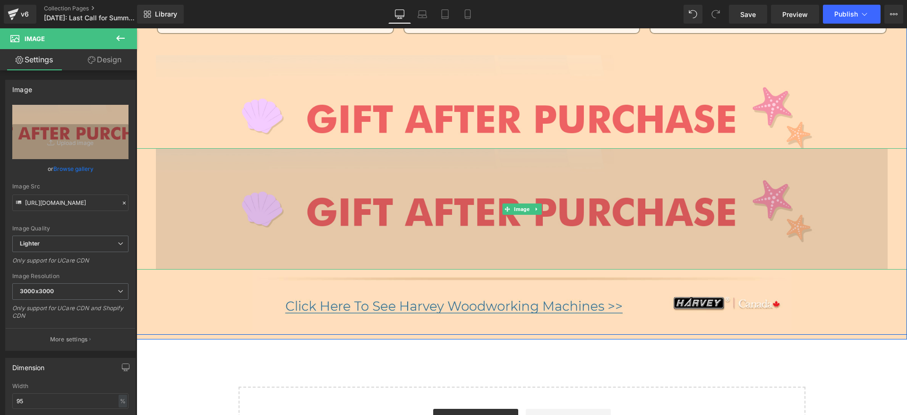
click at [474, 217] on img at bounding box center [522, 208] width 732 height 121
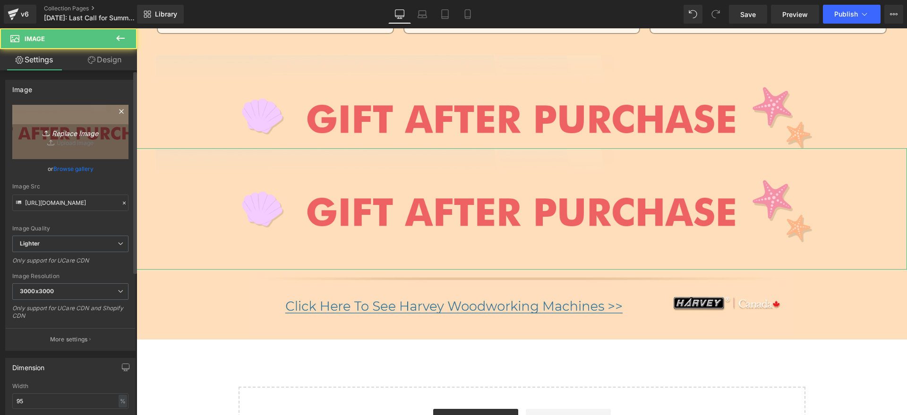
click at [77, 129] on icon "Replace Image" at bounding box center [71, 132] width 76 height 12
type input "C:\fakepath\8.30 bc.jpg"
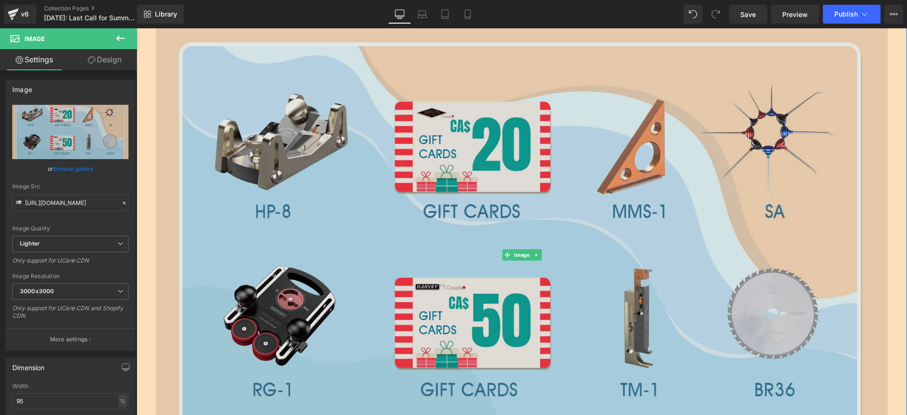
scroll to position [1266, 0]
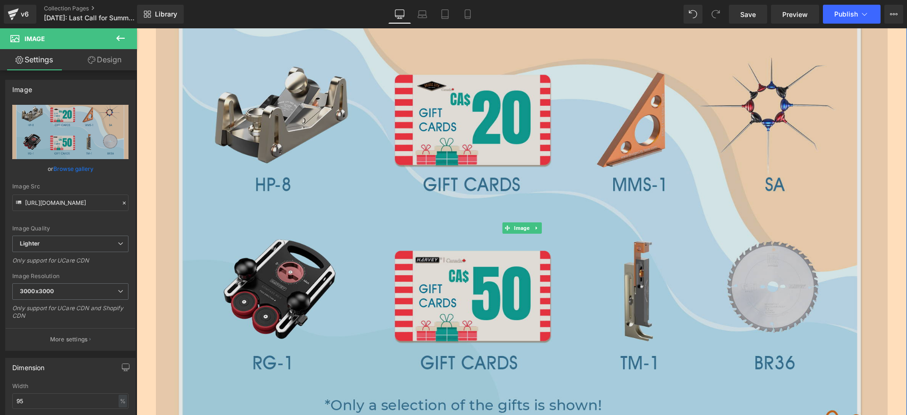
click at [501, 188] on img at bounding box center [522, 228] width 732 height 632
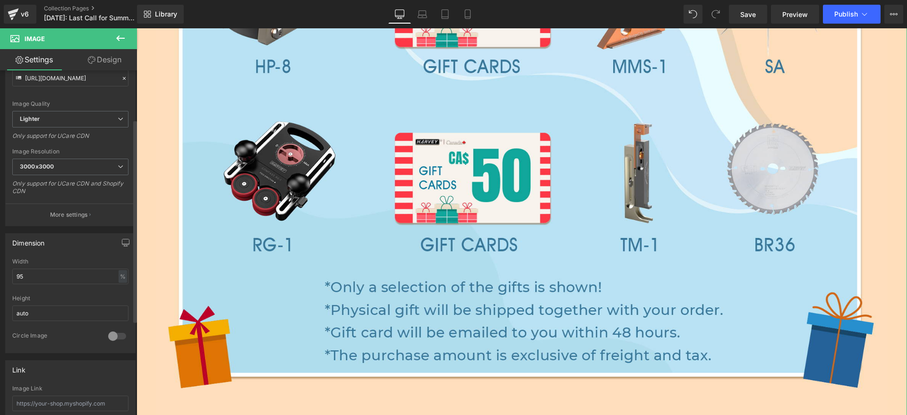
scroll to position [177, 0]
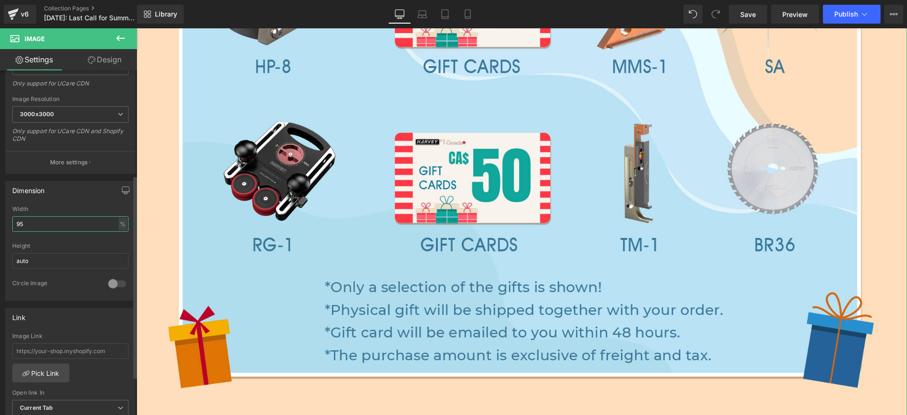
drag, startPoint x: 41, startPoint y: 224, endPoint x: 0, endPoint y: 226, distance: 41.2
click at [0, 226] on div "Dimension 95% Width 95 % % px auto Height auto 0 Circle Image" at bounding box center [70, 237] width 141 height 127
type input "85"
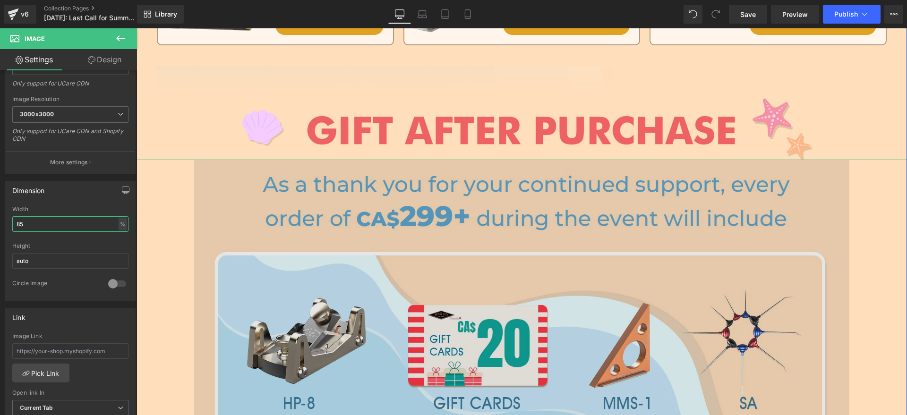
scroll to position [999, 0]
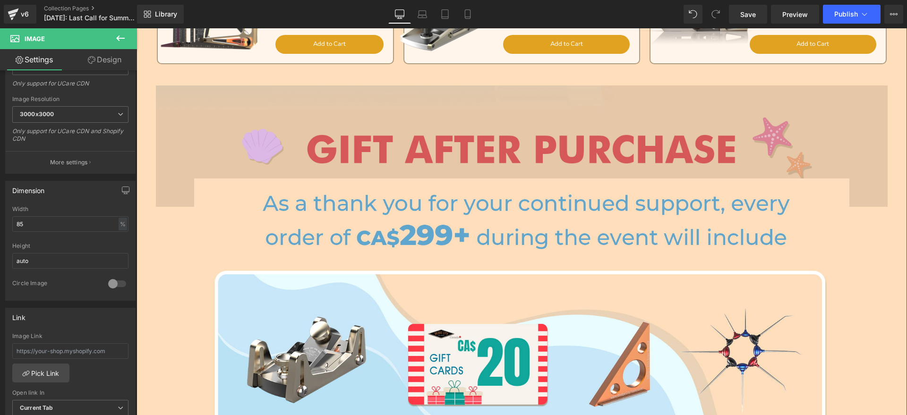
click at [434, 161] on img at bounding box center [522, 146] width 732 height 121
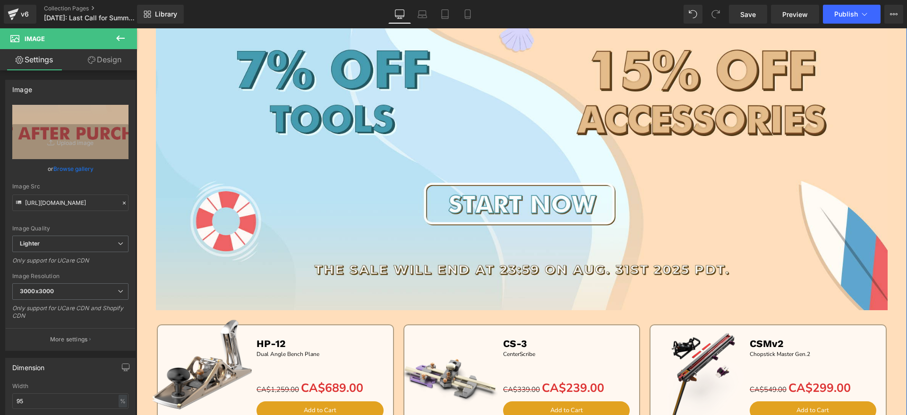
scroll to position [0, 0]
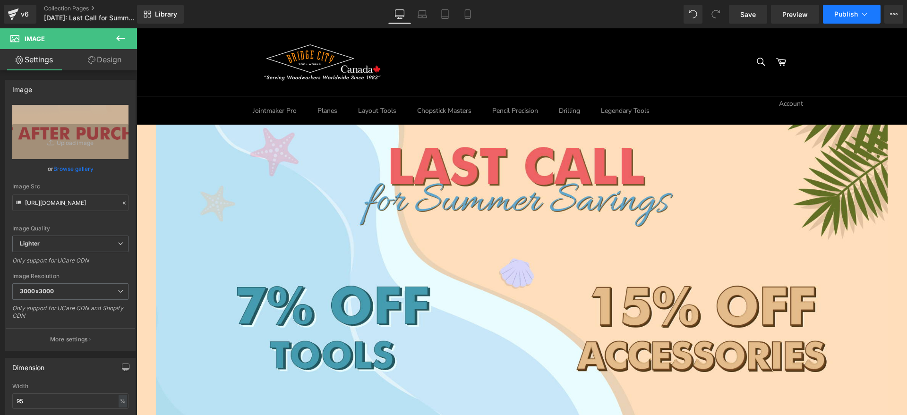
click at [858, 11] on span "Publish" at bounding box center [847, 14] width 24 height 8
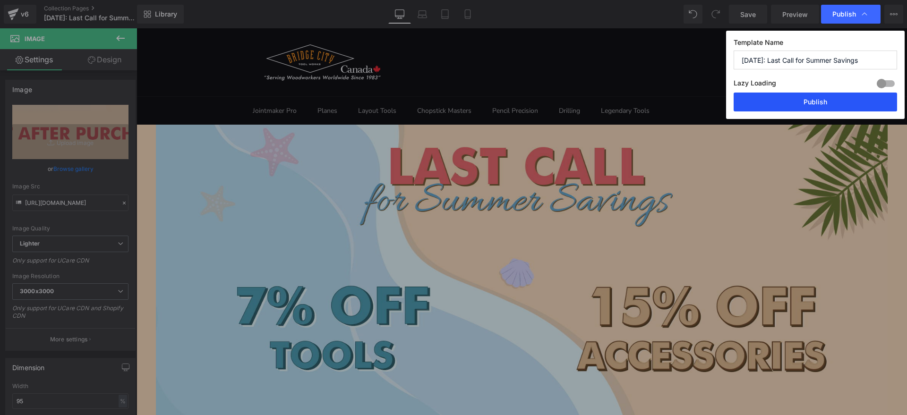
click at [830, 100] on button "Publish" at bounding box center [816, 102] width 164 height 19
